Goal: Transaction & Acquisition: Purchase product/service

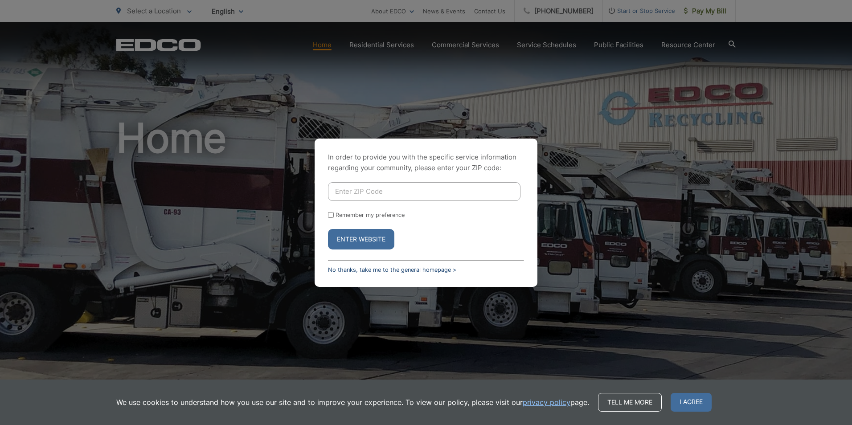
click at [377, 267] on link "No thanks, take me to the general homepage >" at bounding box center [392, 270] width 128 height 7
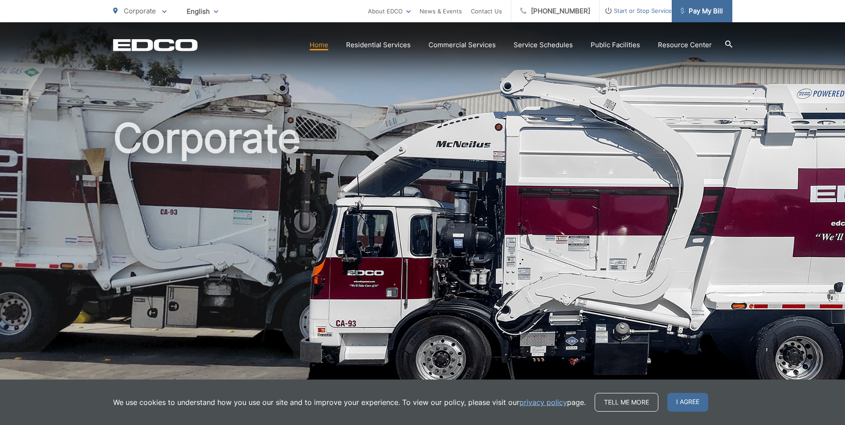
click at [696, 11] on span "Pay My Bill" at bounding box center [702, 11] width 42 height 11
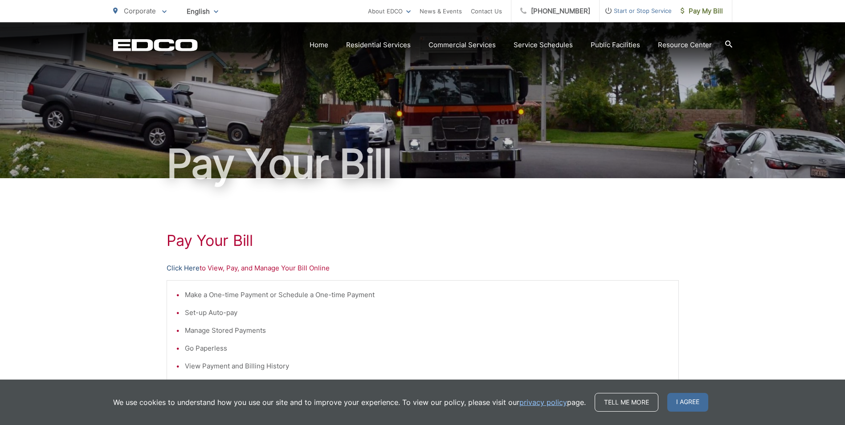
click at [175, 270] on link "Click Here" at bounding box center [183, 268] width 33 height 11
